Goal: Task Accomplishment & Management: Manage account settings

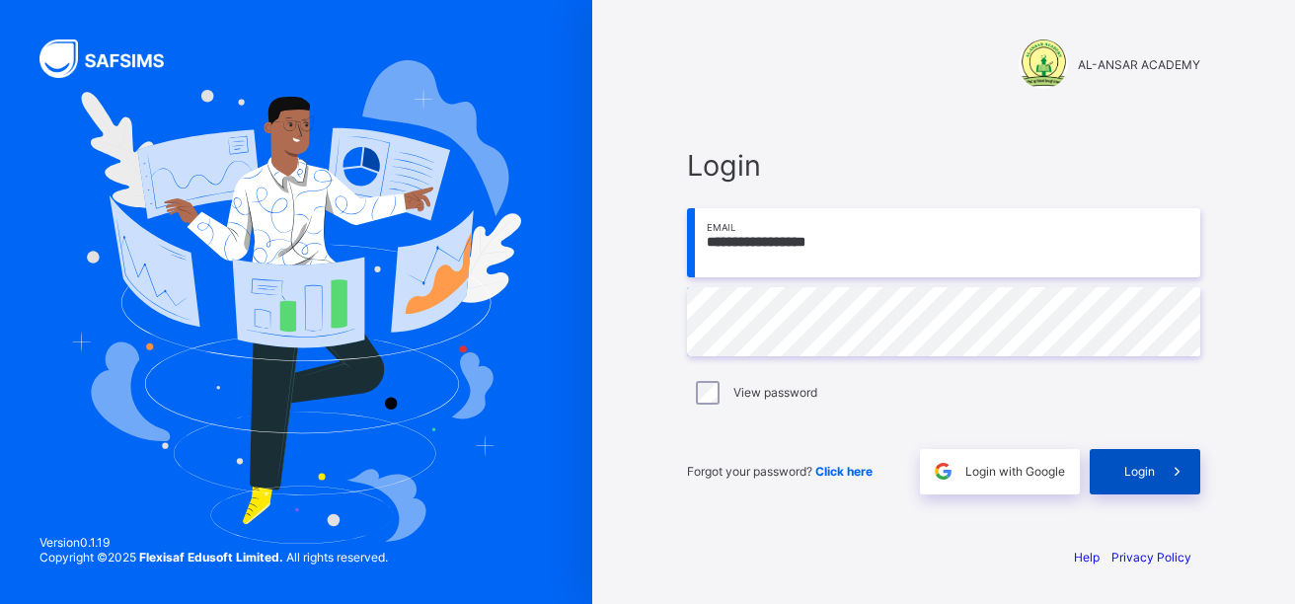
click at [1151, 472] on span "Login" at bounding box center [1139, 471] width 31 height 15
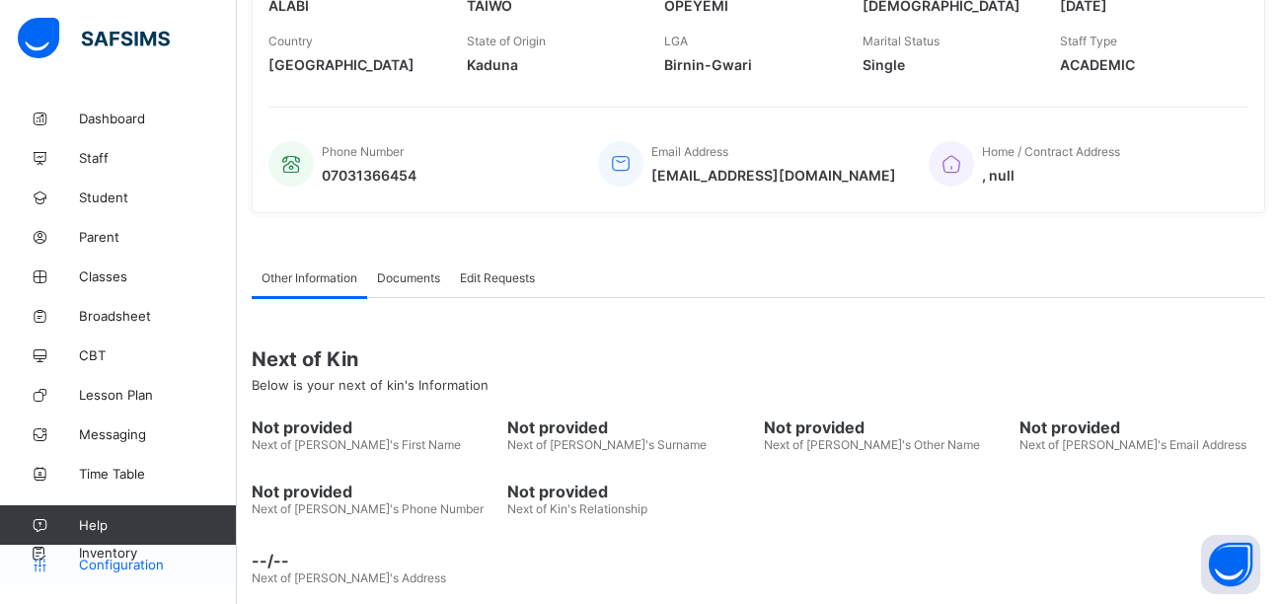
scroll to position [420, 0]
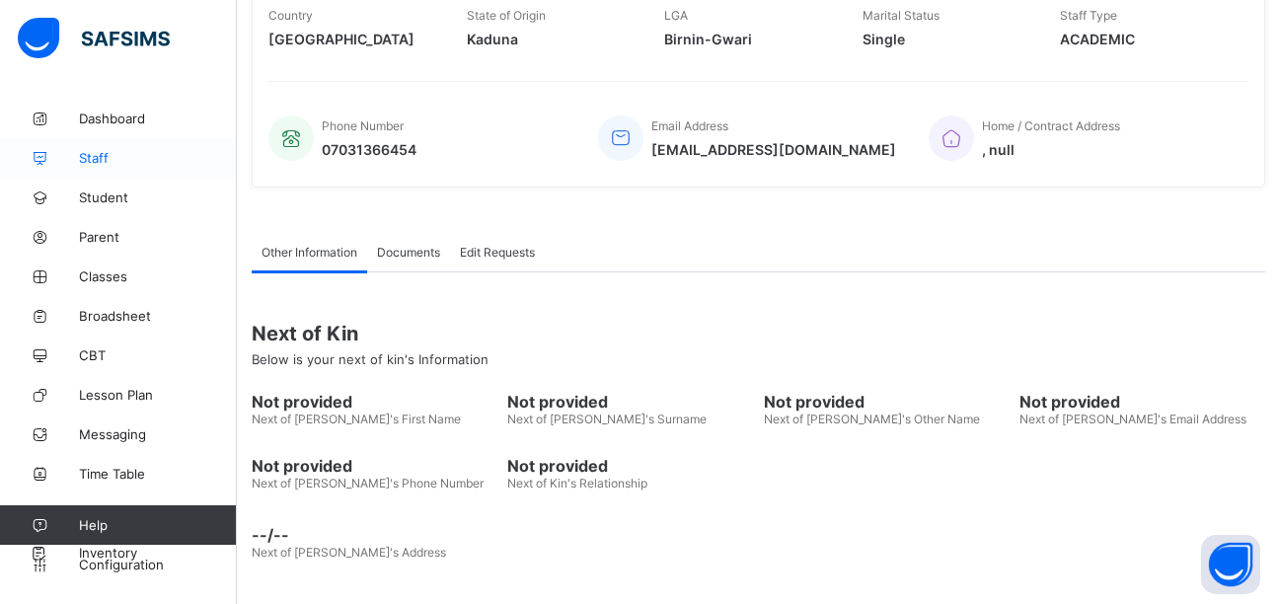
click at [110, 165] on span "Staff" at bounding box center [158, 158] width 158 height 16
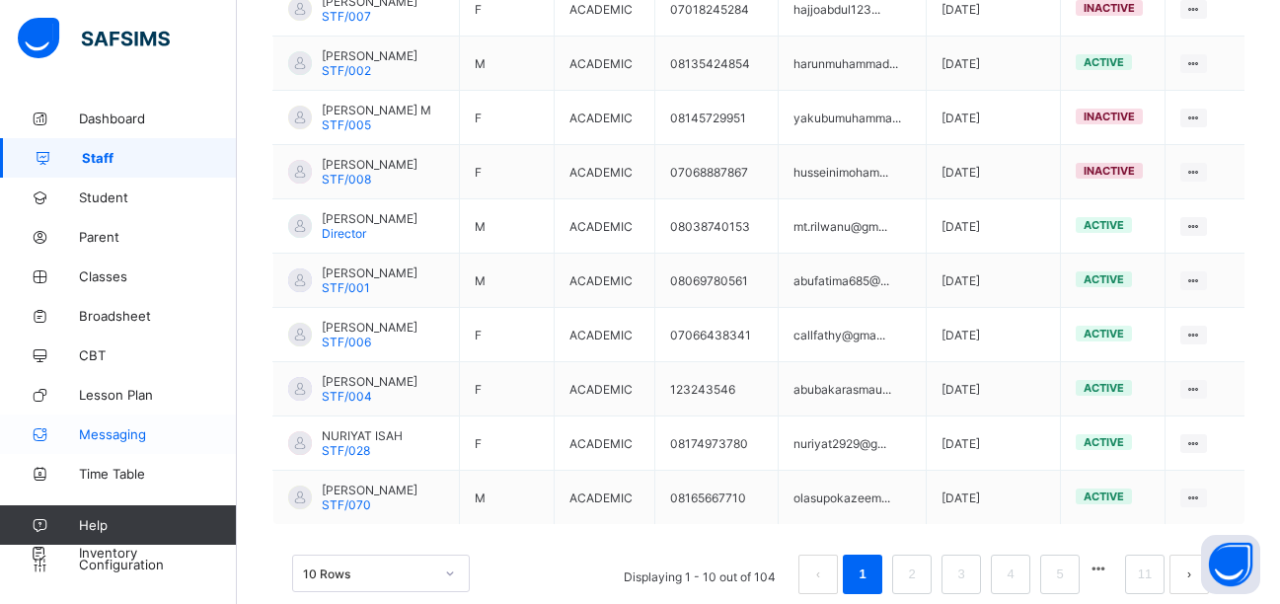
scroll to position [591, 0]
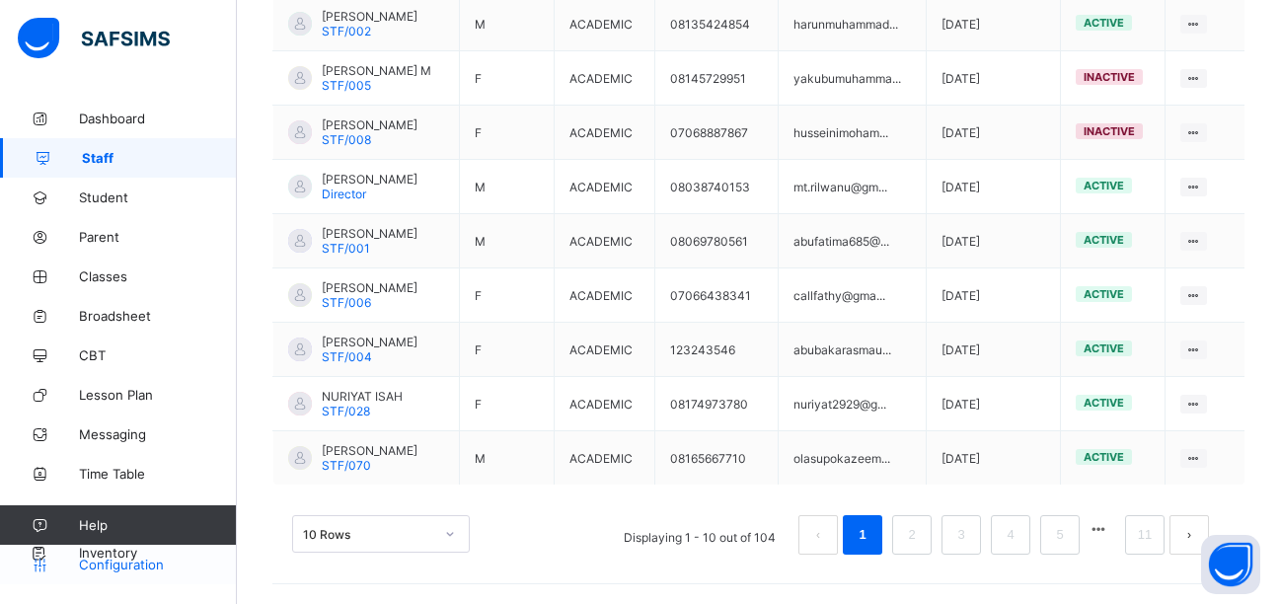
click at [131, 567] on span "Configuration" at bounding box center [157, 564] width 157 height 16
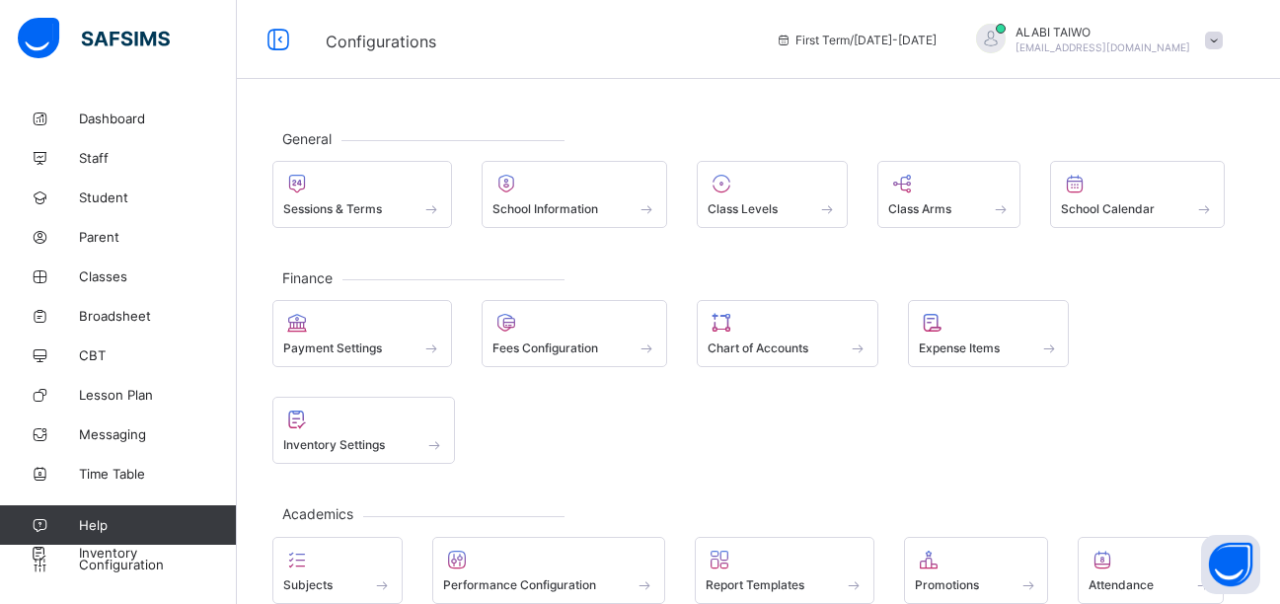
click at [1223, 48] on span at bounding box center [1214, 41] width 18 height 18
click at [1227, 66] on ul "online Notifications Profile Subscription Logout" at bounding box center [1158, 157] width 148 height 182
click at [105, 158] on span "Staff" at bounding box center [158, 158] width 158 height 16
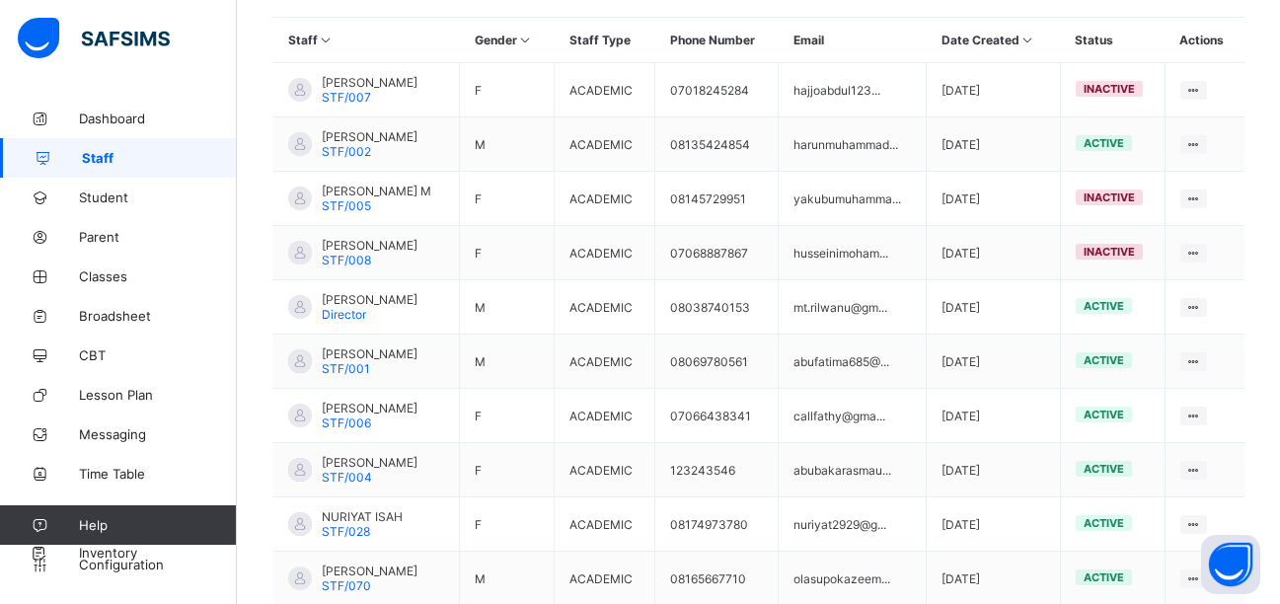
scroll to position [591, 0]
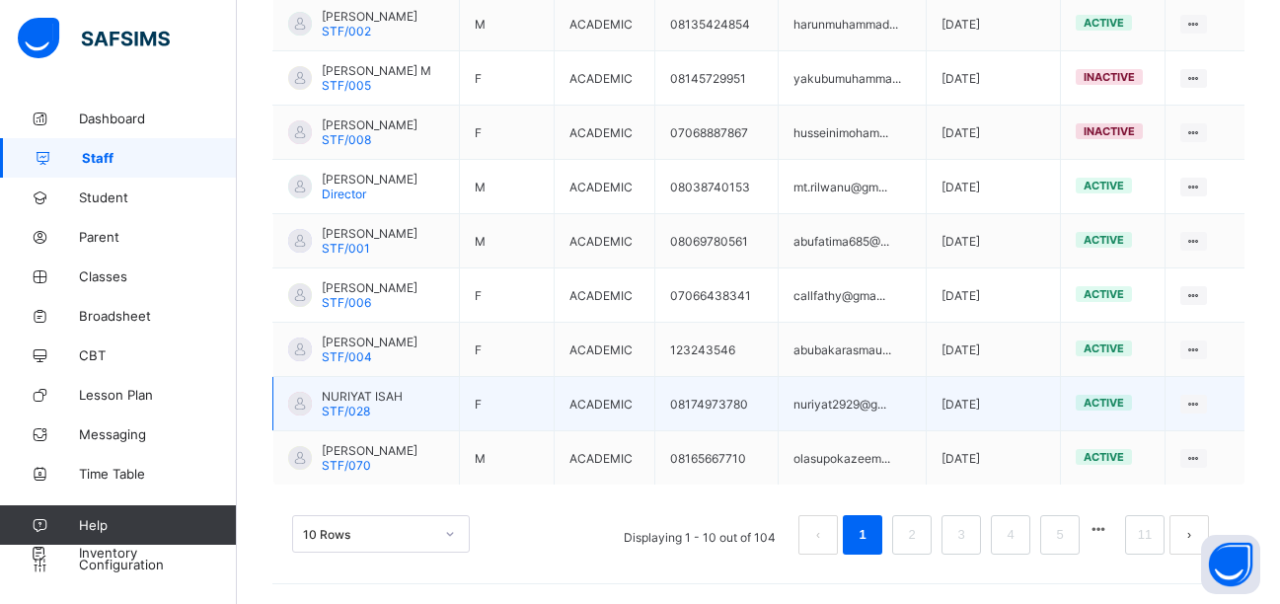
click at [373, 403] on span "NURIYAT ISAH" at bounding box center [362, 396] width 81 height 15
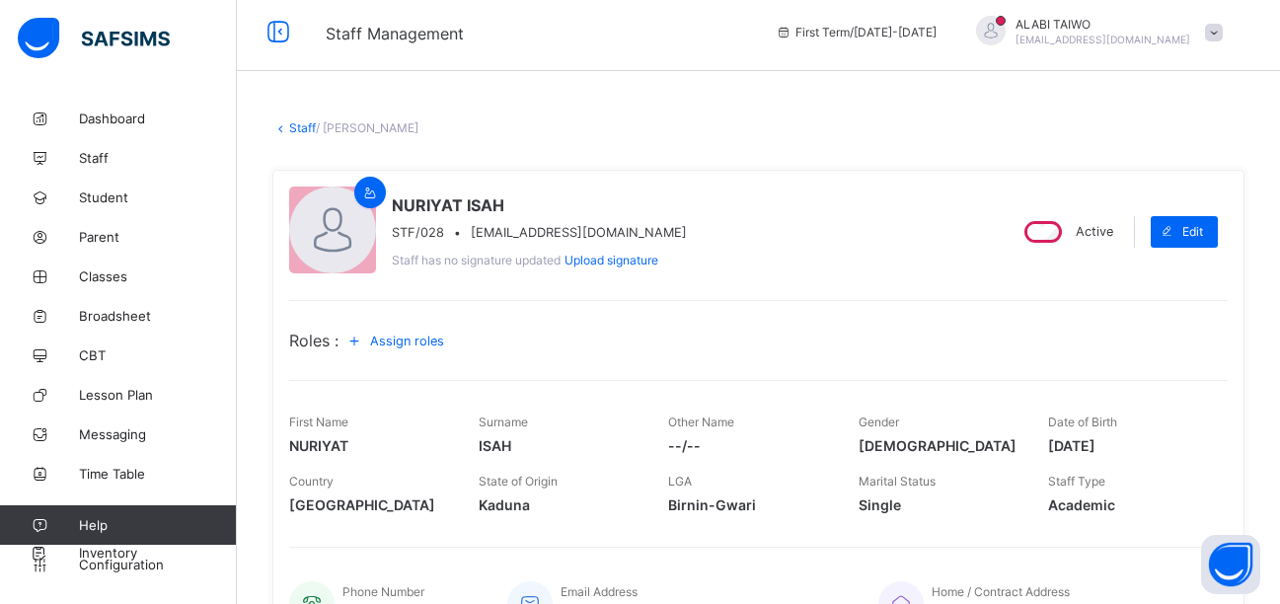
scroll to position [21, 0]
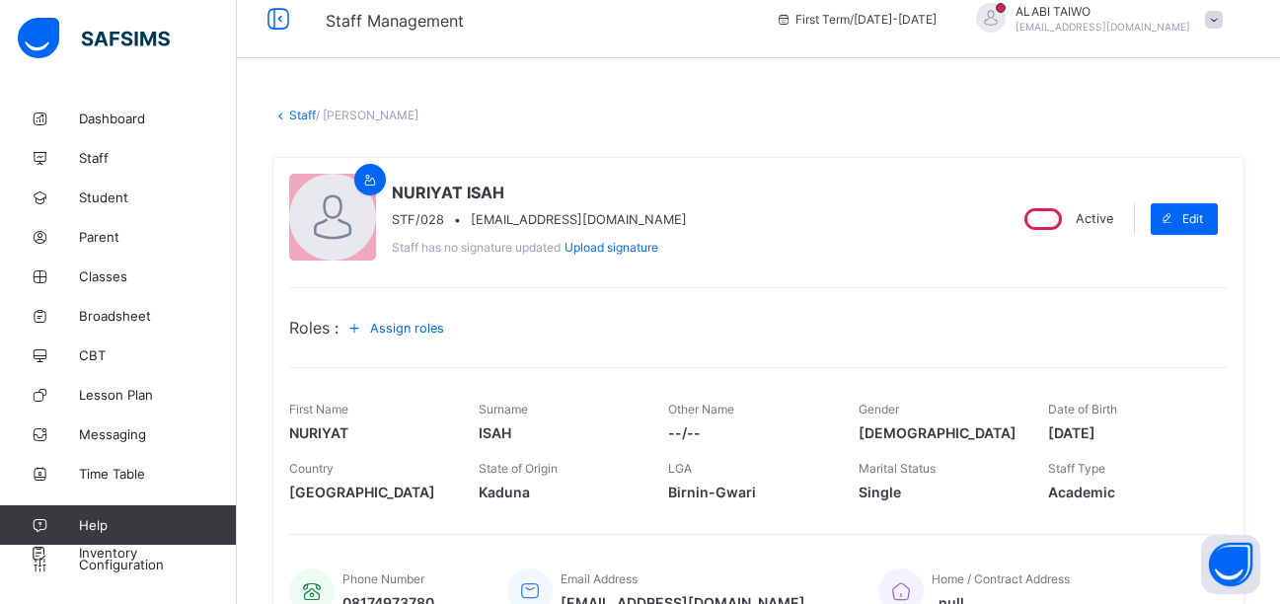
click at [413, 332] on span "Assign roles" at bounding box center [407, 328] width 74 height 15
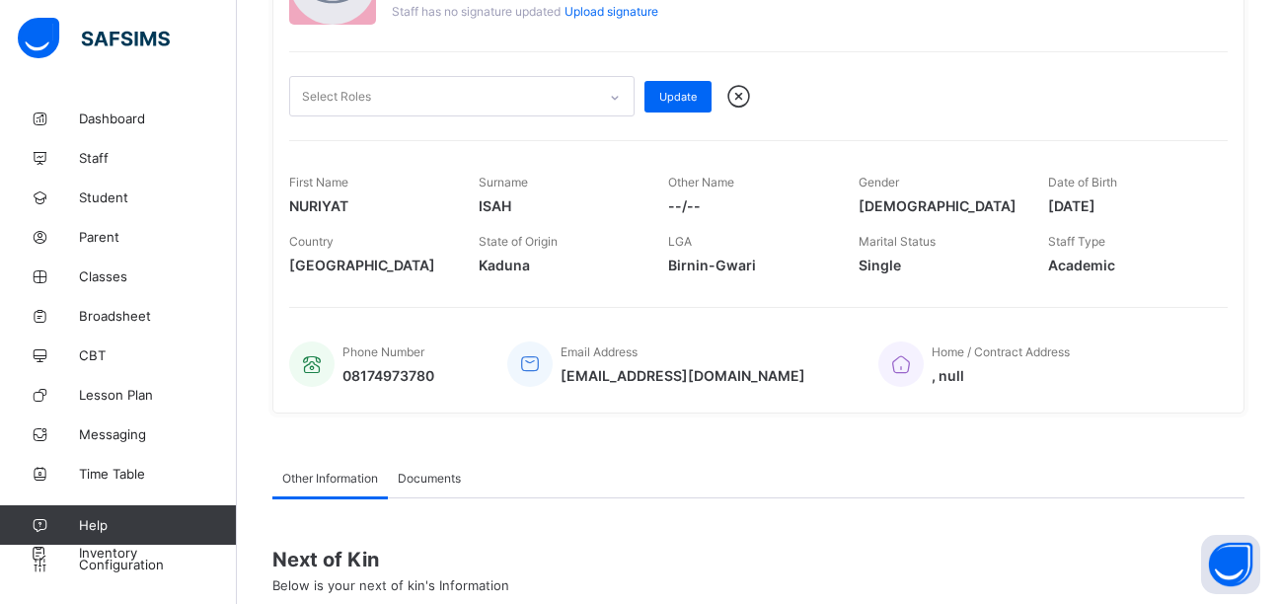
scroll to position [97, 0]
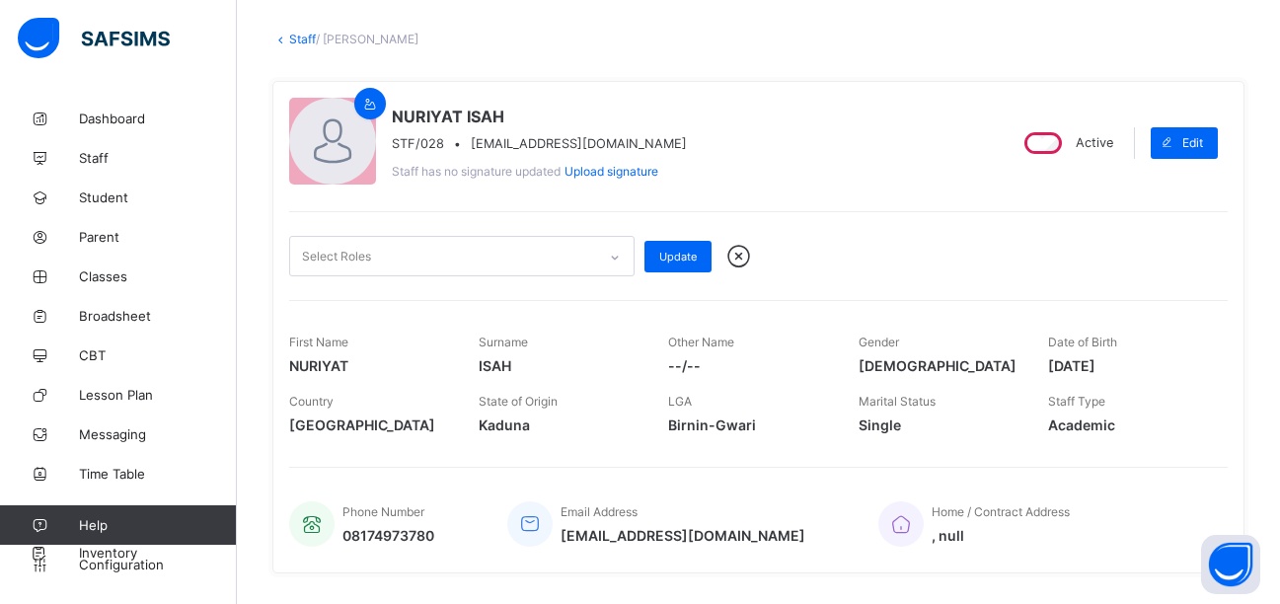
click at [613, 254] on icon at bounding box center [615, 258] width 12 height 20
click at [97, 153] on span "Staff" at bounding box center [158, 158] width 158 height 16
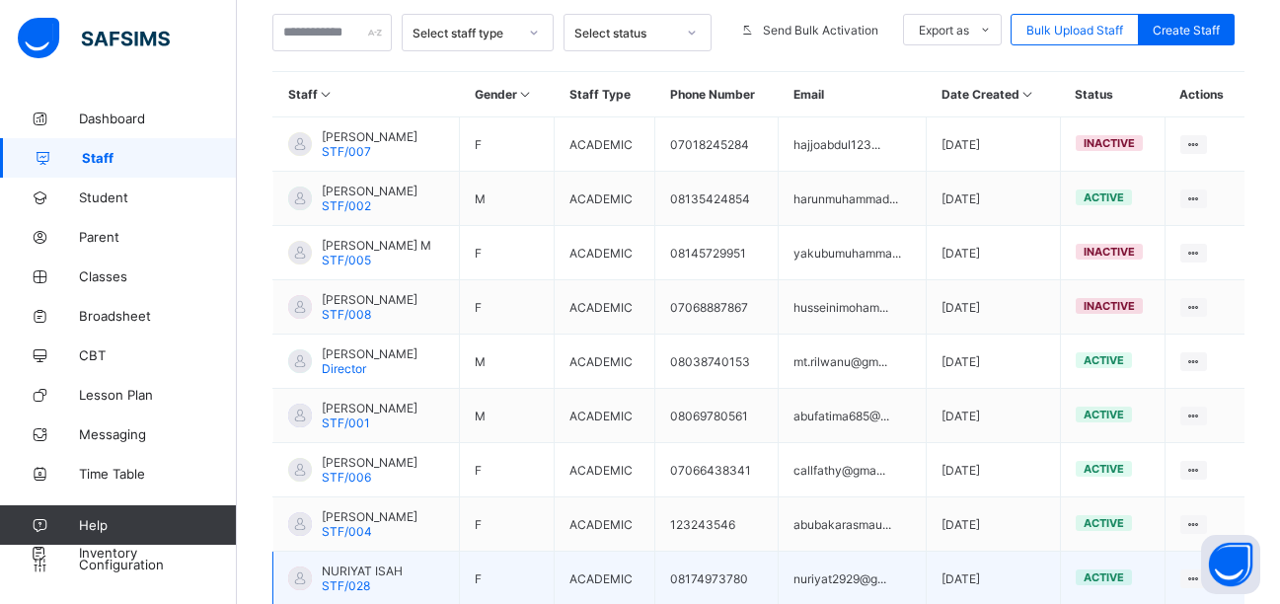
scroll to position [591, 0]
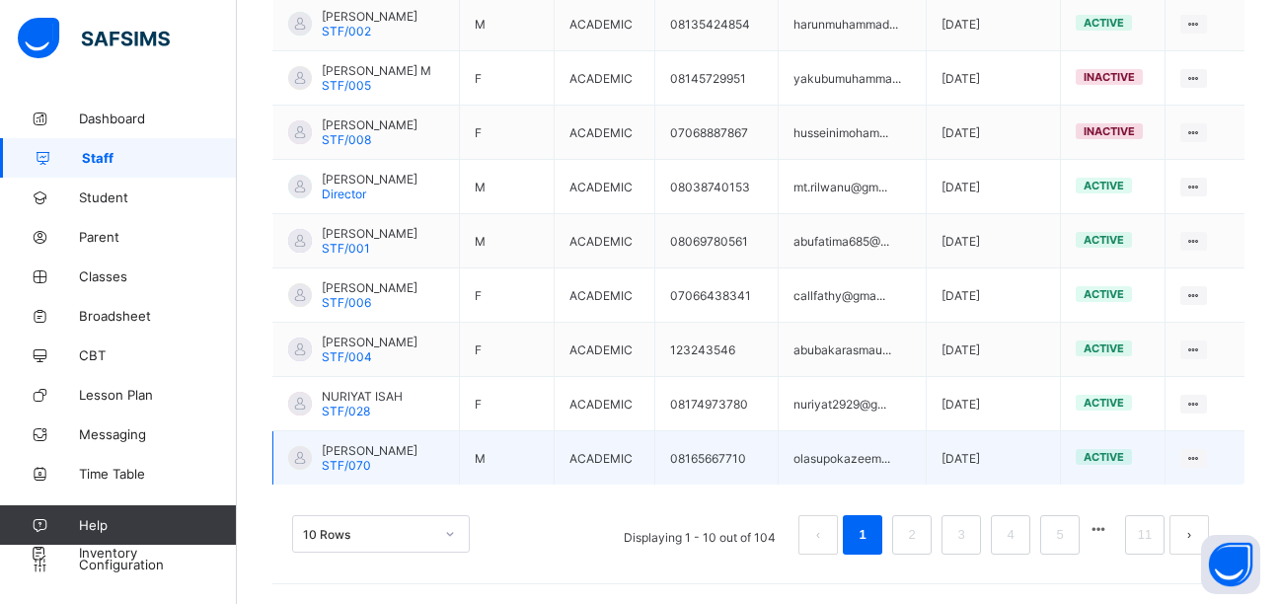
click at [417, 456] on span "[PERSON_NAME]" at bounding box center [370, 450] width 96 height 15
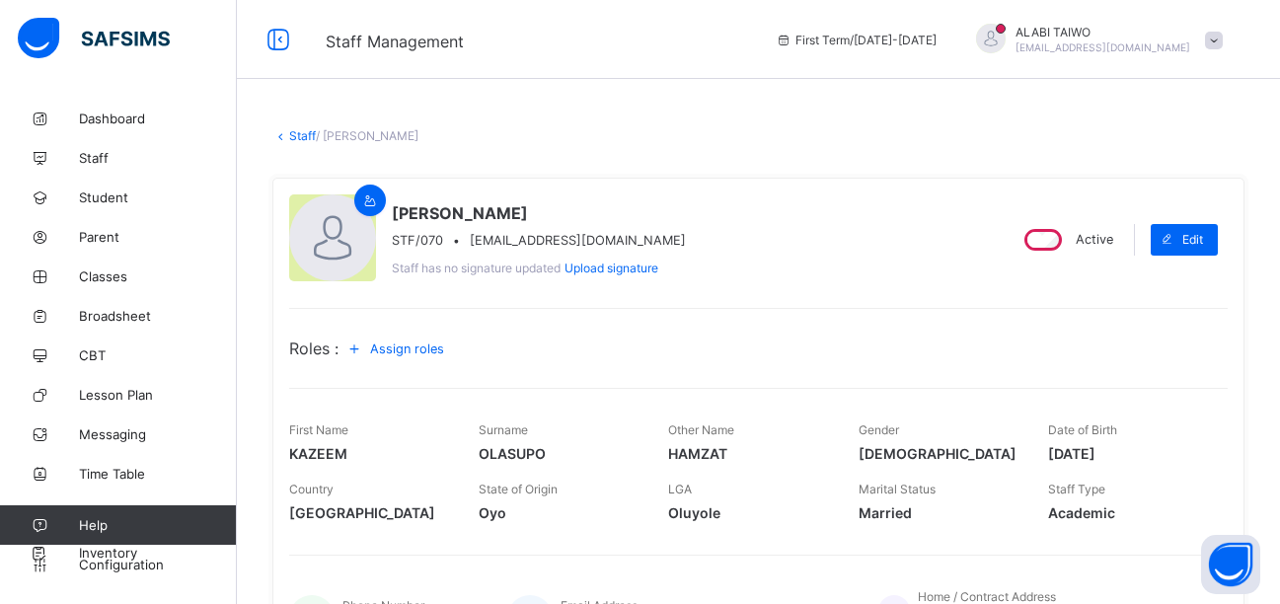
scroll to position [99, 0]
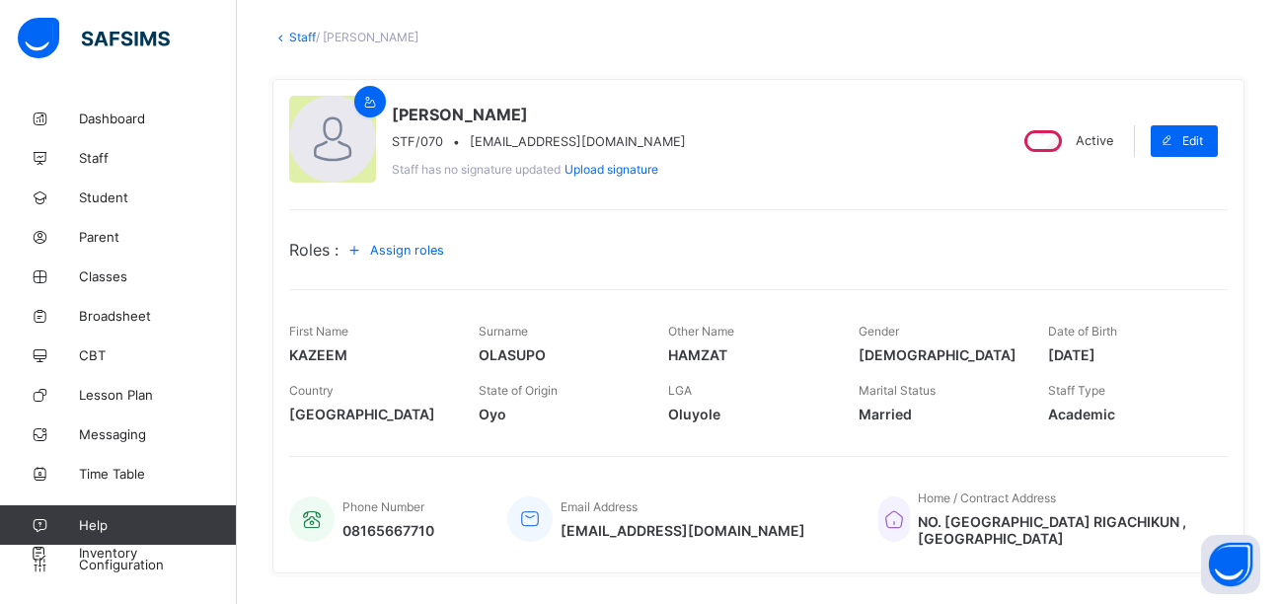
click at [423, 251] on span "Assign roles" at bounding box center [407, 250] width 74 height 15
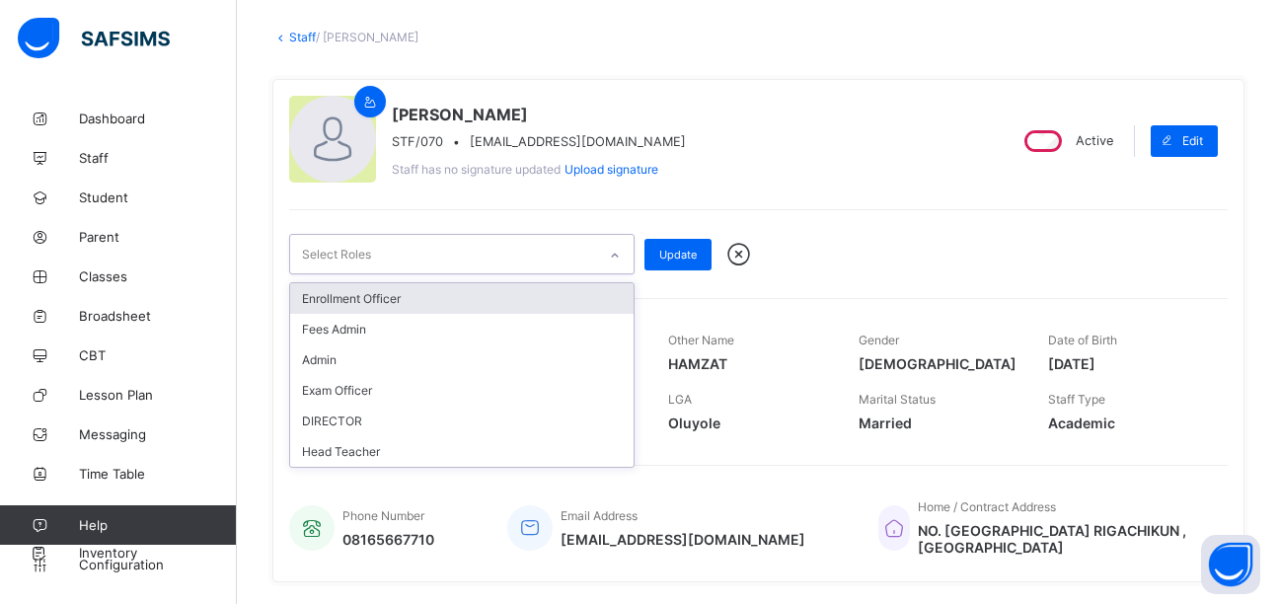
click at [592, 247] on div "Select Roles" at bounding box center [443, 254] width 306 height 38
click at [436, 296] on div "Enrollment Officer" at bounding box center [461, 298] width 343 height 31
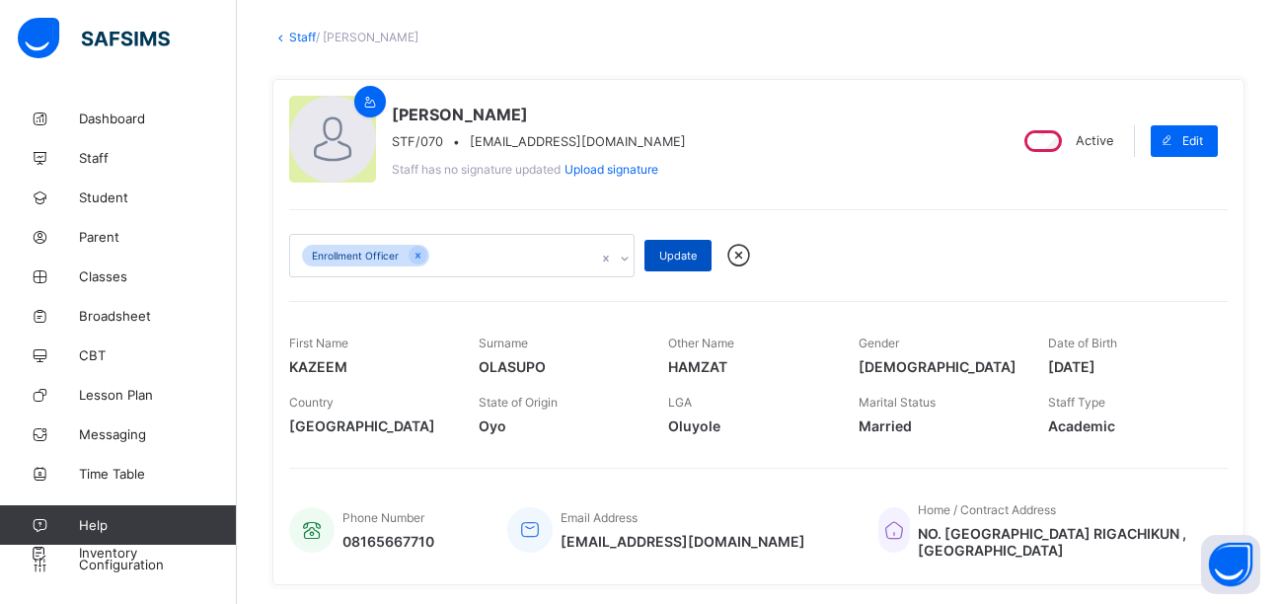
click at [684, 255] on span "Update" at bounding box center [677, 256] width 37 height 14
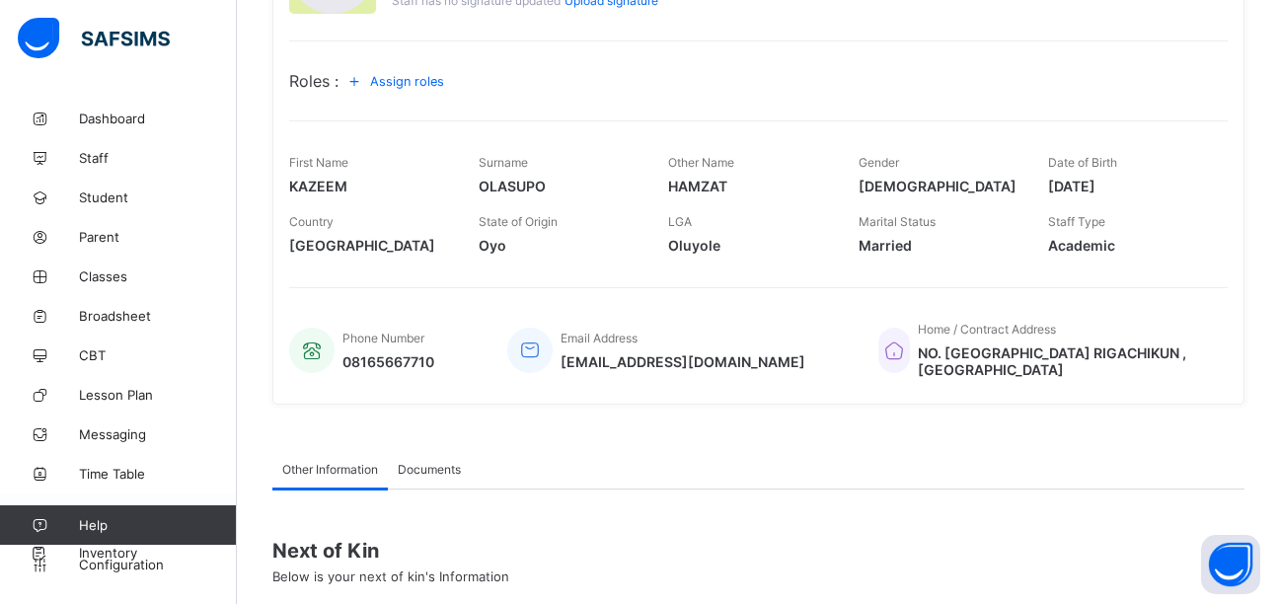
scroll to position [396, 0]
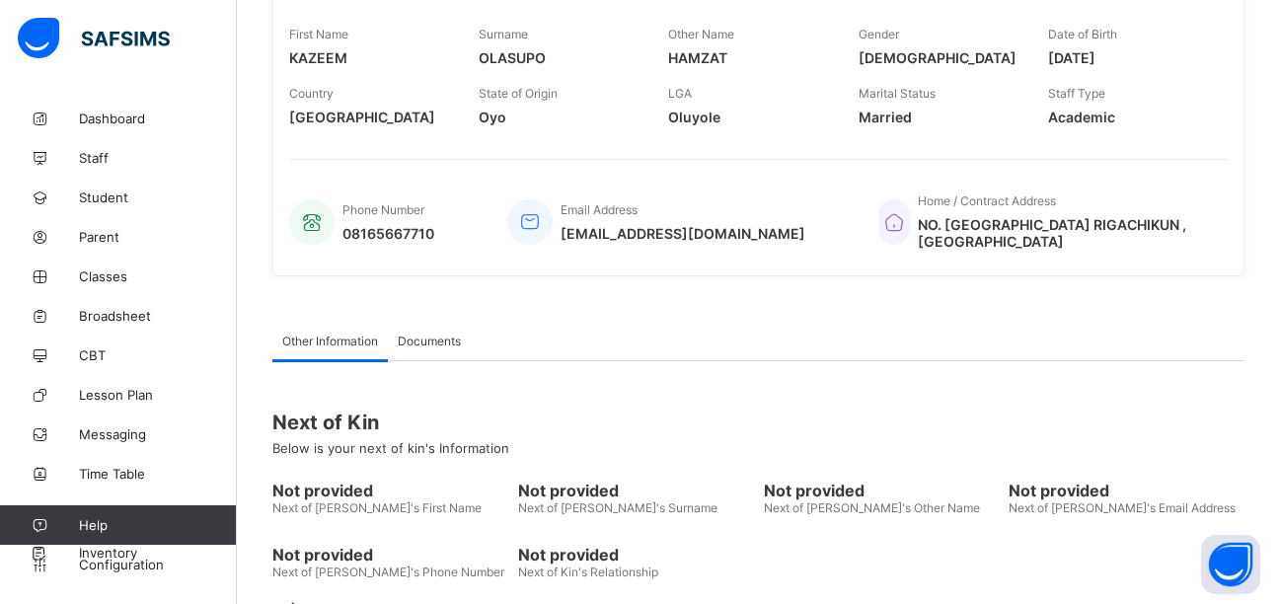
click at [1191, 331] on div "Other Information Documents" at bounding box center [758, 341] width 972 height 40
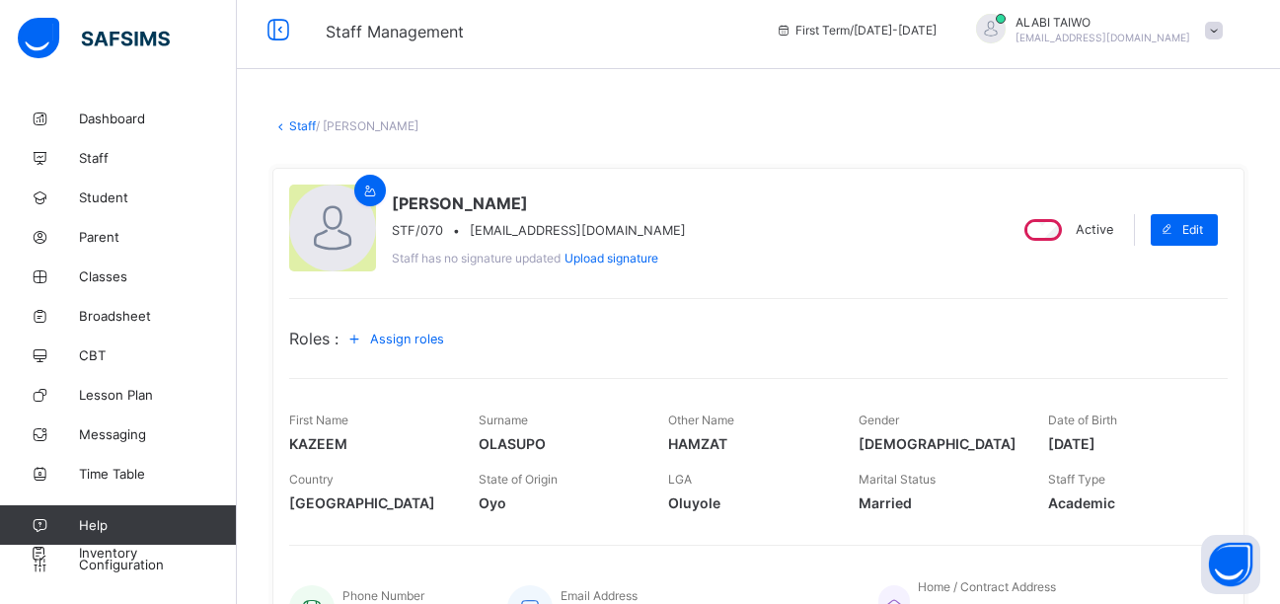
scroll to position [0, 0]
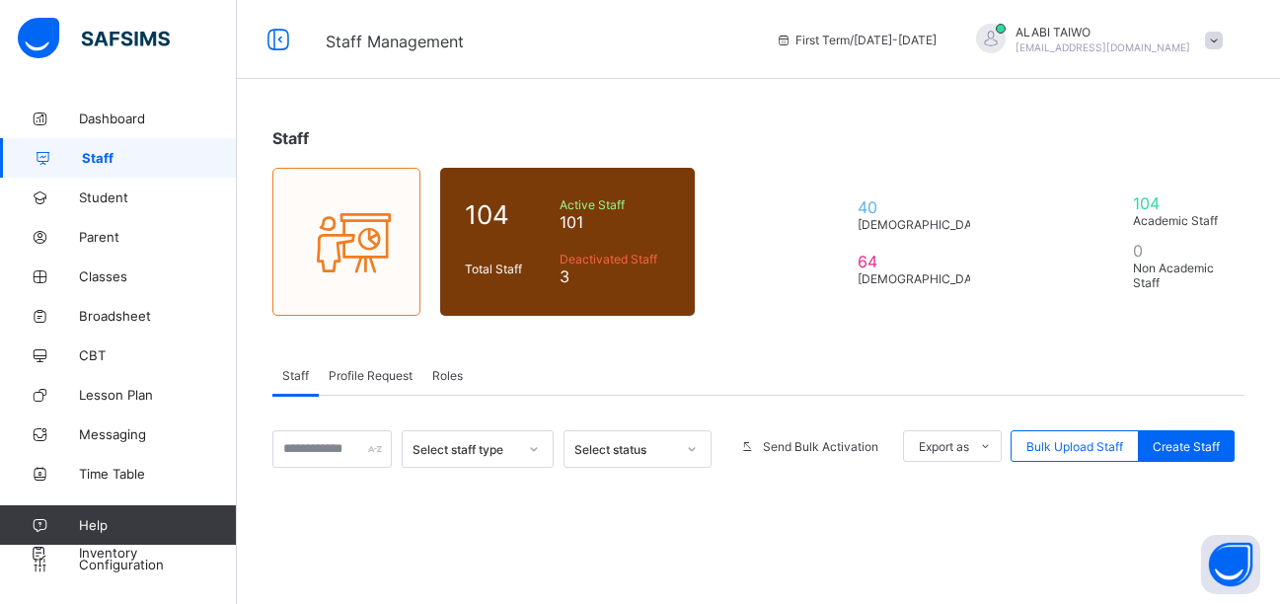
scroll to position [286, 0]
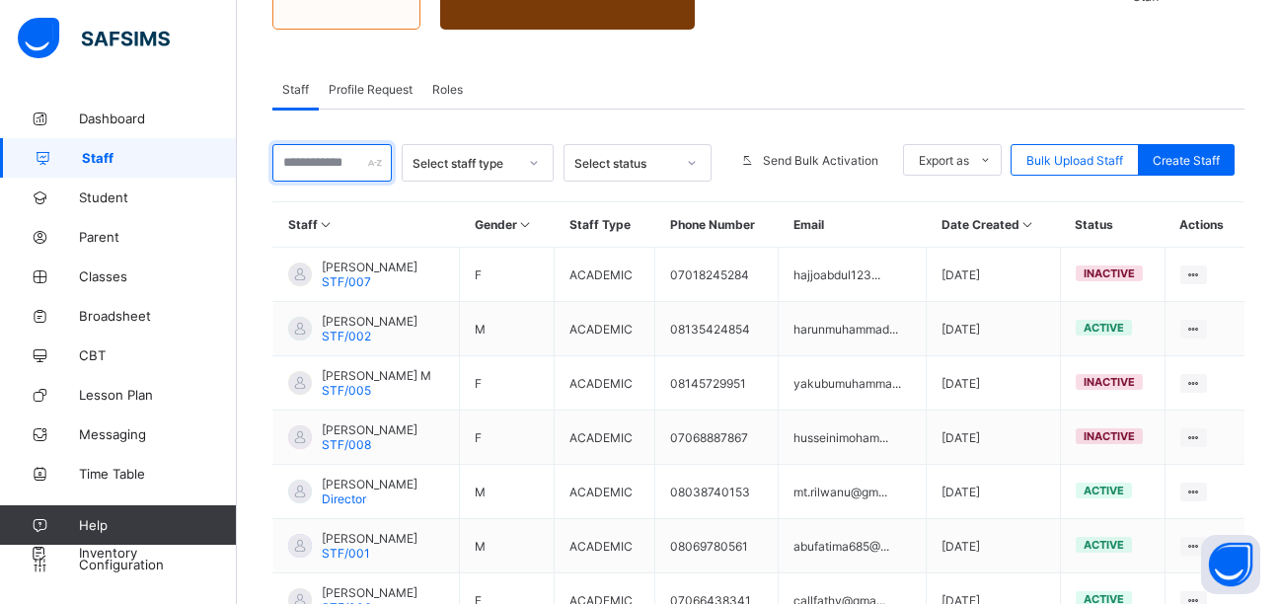
click at [317, 171] on input "text" at bounding box center [331, 162] width 119 height 37
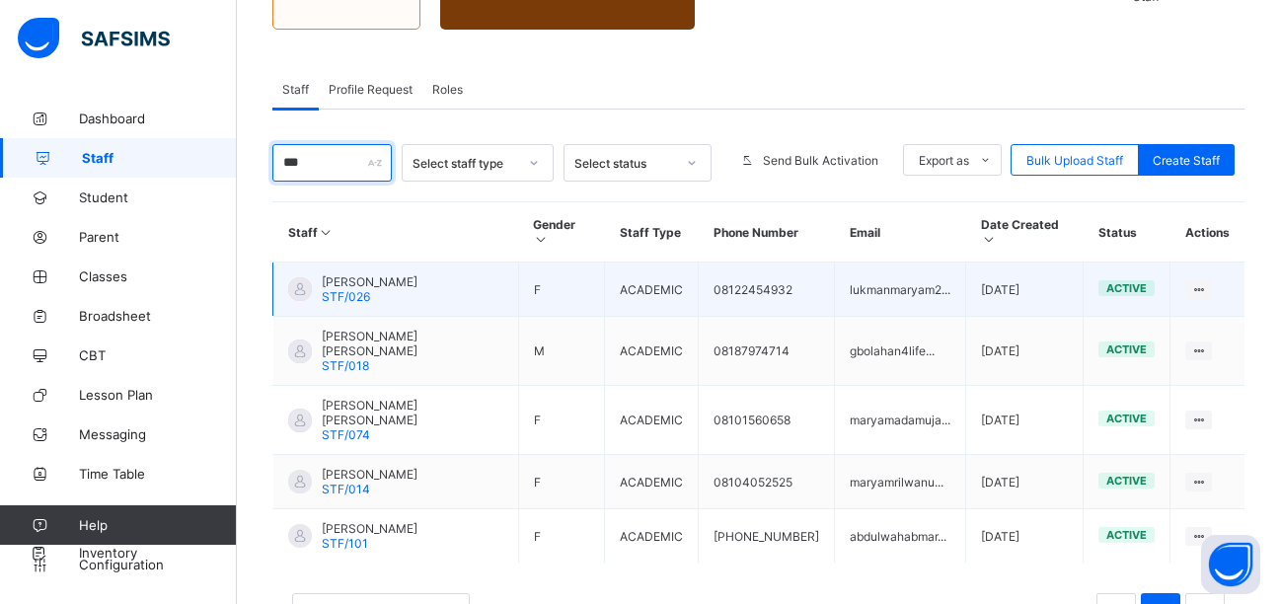
type input "***"
click at [386, 274] on span "[PERSON_NAME]" at bounding box center [370, 281] width 96 height 15
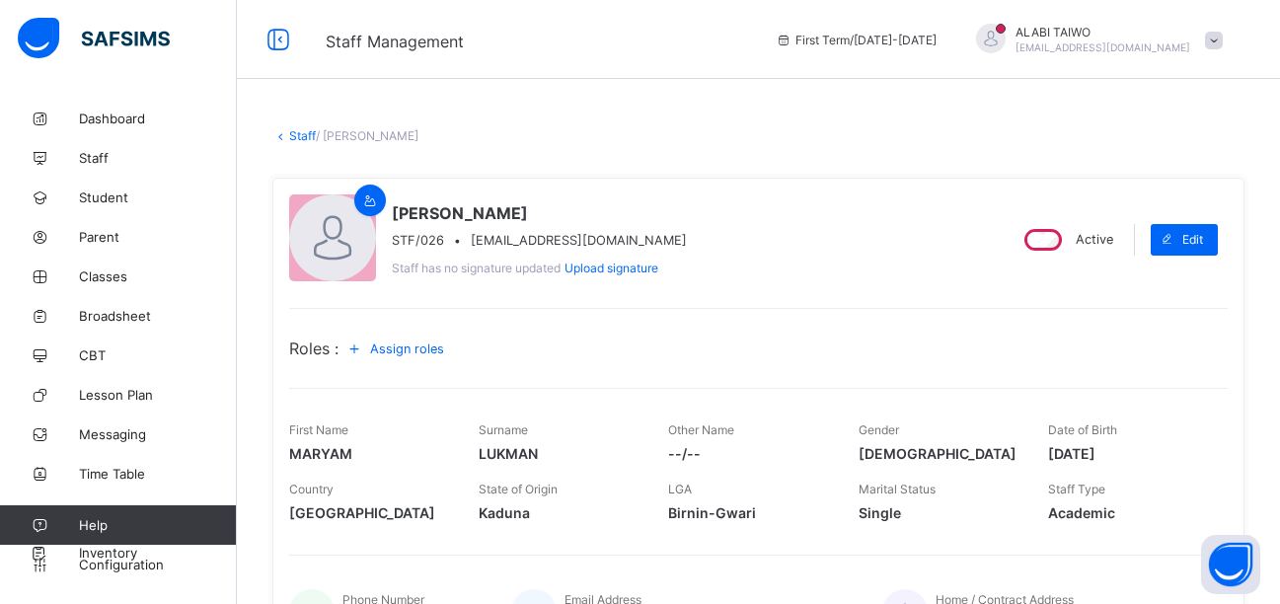
click at [441, 352] on span "Assign roles" at bounding box center [407, 348] width 74 height 15
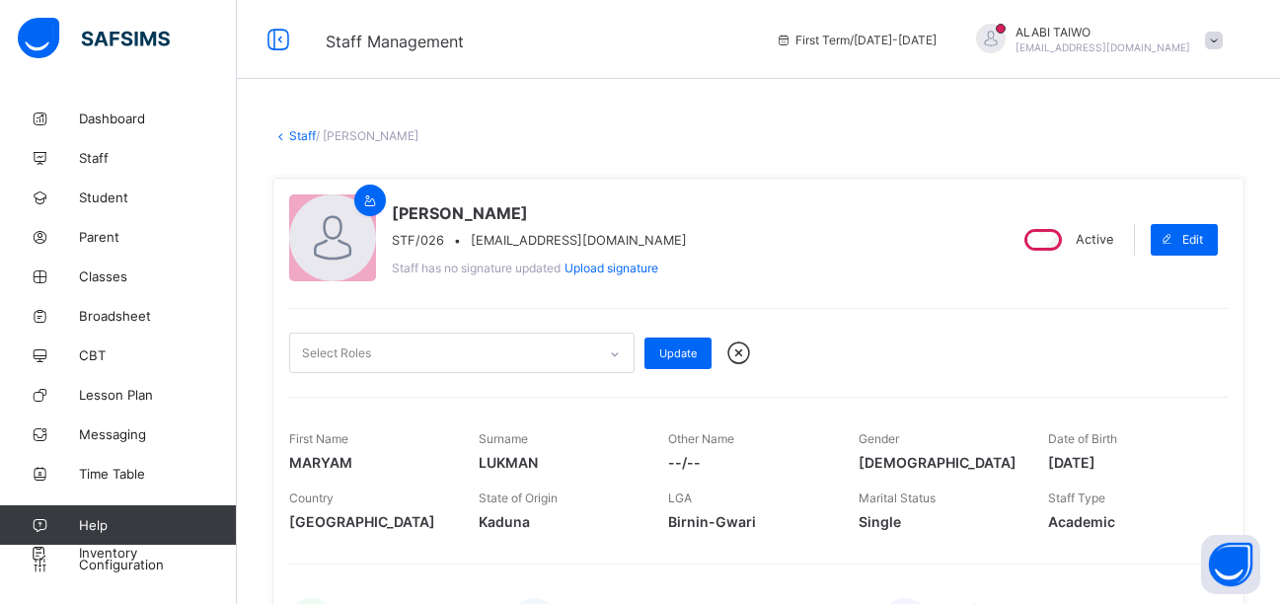
click at [571, 351] on div "Select Roles" at bounding box center [443, 353] width 306 height 38
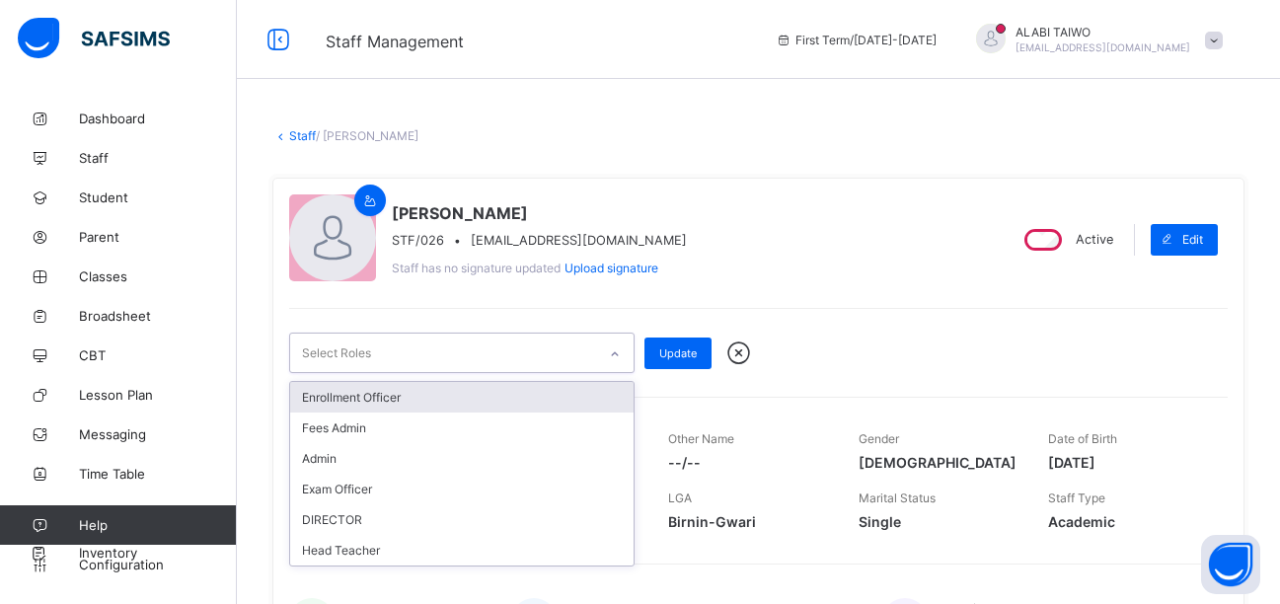
click at [380, 397] on div "Enrollment Officer" at bounding box center [461, 397] width 343 height 31
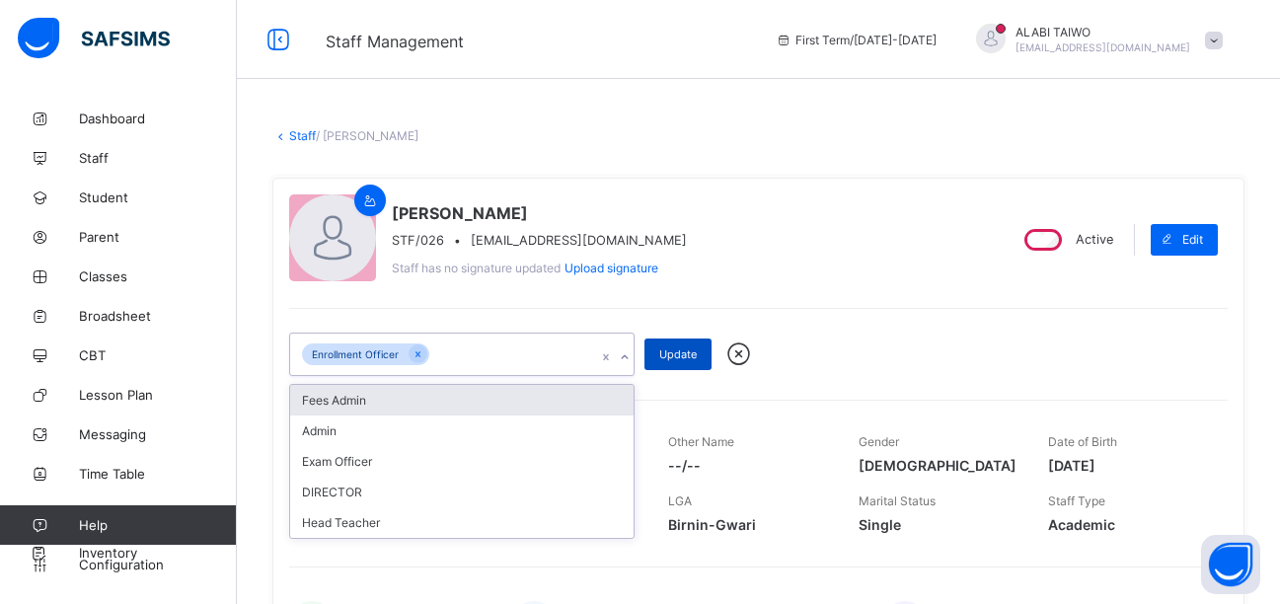
click at [686, 354] on span "Update" at bounding box center [677, 354] width 37 height 14
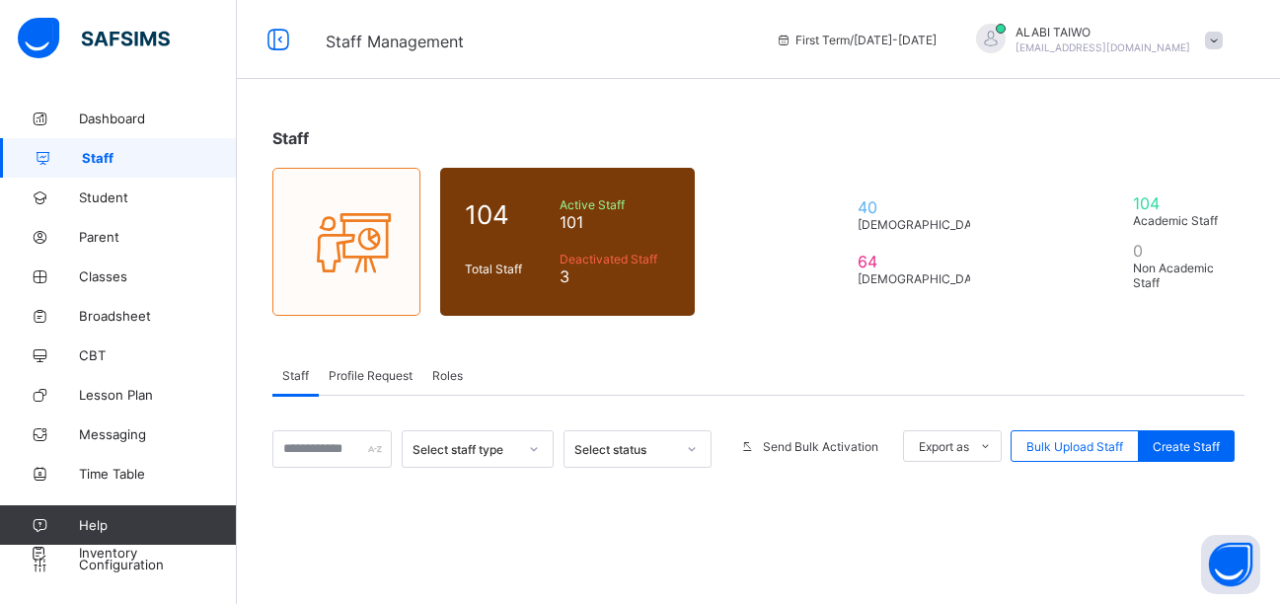
scroll to position [286, 0]
